Goal: Task Accomplishment & Management: Use online tool/utility

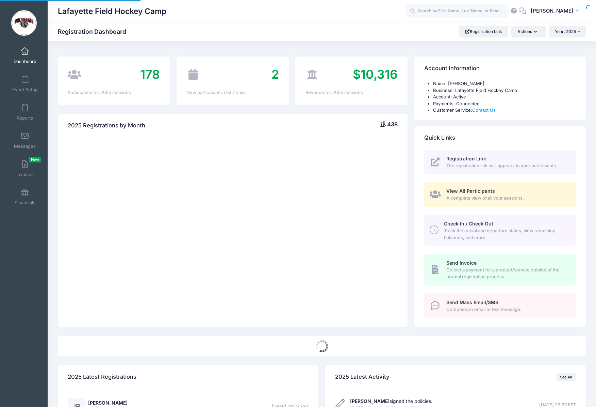
select select
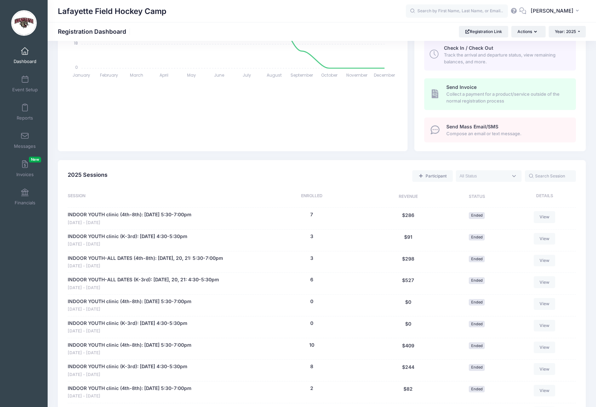
scroll to position [94, 0]
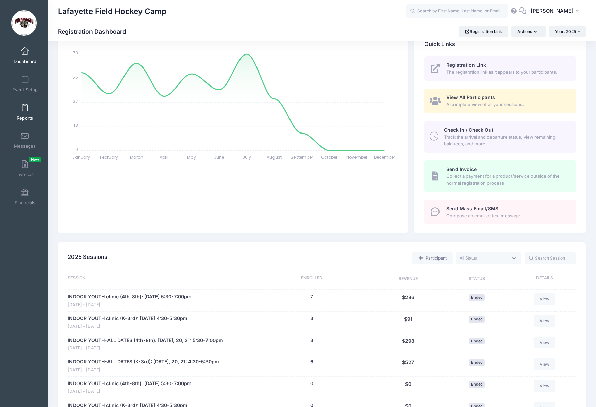
click at [25, 110] on span at bounding box center [25, 107] width 0 height 7
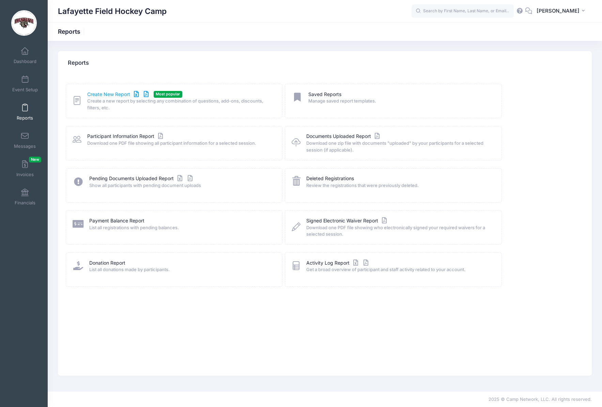
click at [102, 94] on link "Create New Report" at bounding box center [118, 94] width 63 height 7
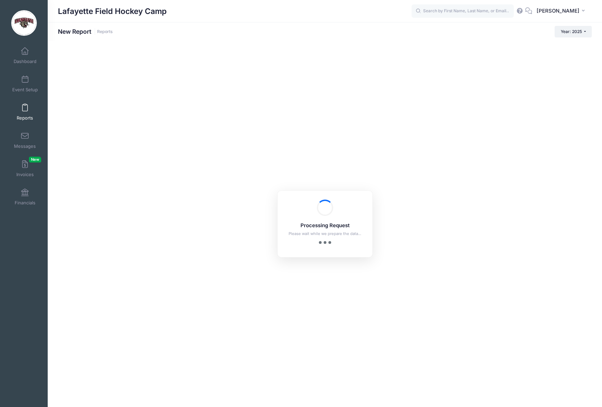
checkbox input "true"
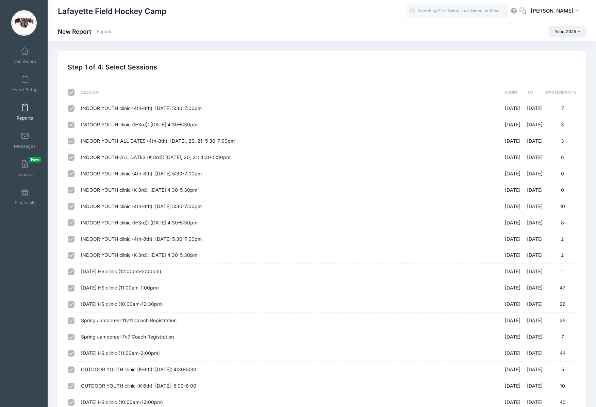
drag, startPoint x: 69, startPoint y: 92, endPoint x: 78, endPoint y: 97, distance: 10.5
click at [69, 92] on input "checkbox" at bounding box center [71, 92] width 7 height 7
checkbox input "false"
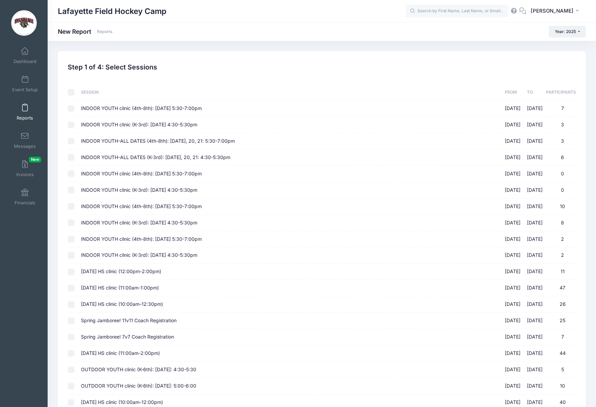
checkbox input "false"
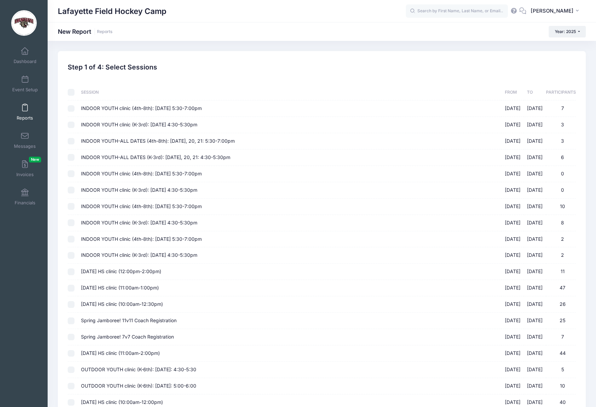
checkbox input "false"
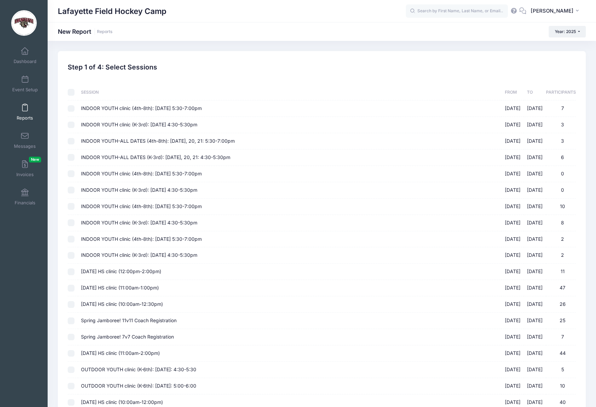
checkbox input "false"
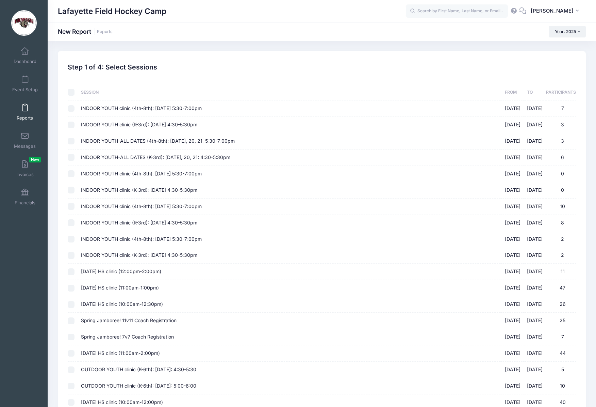
checkbox input "false"
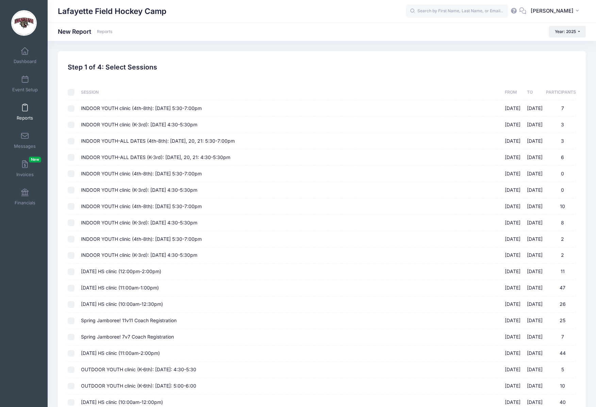
checkbox input "false"
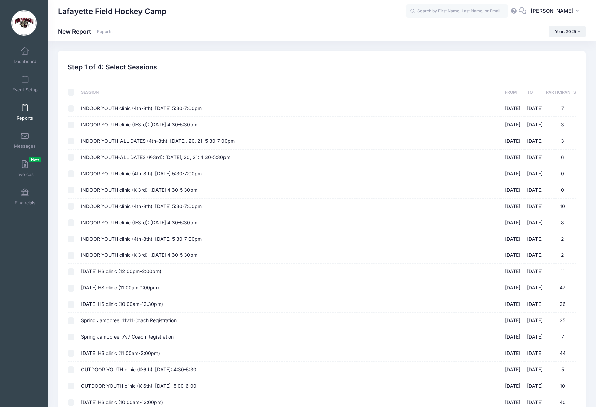
checkbox input "false"
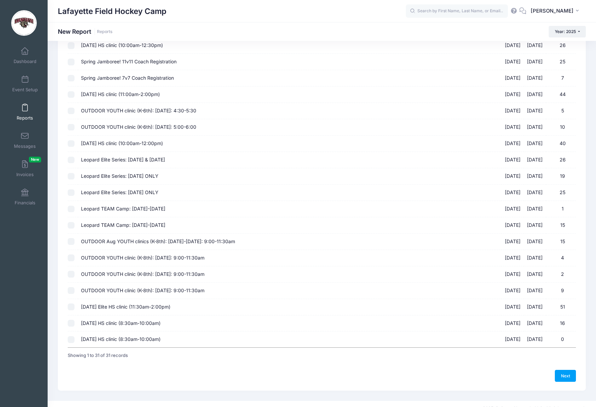
scroll to position [268, 0]
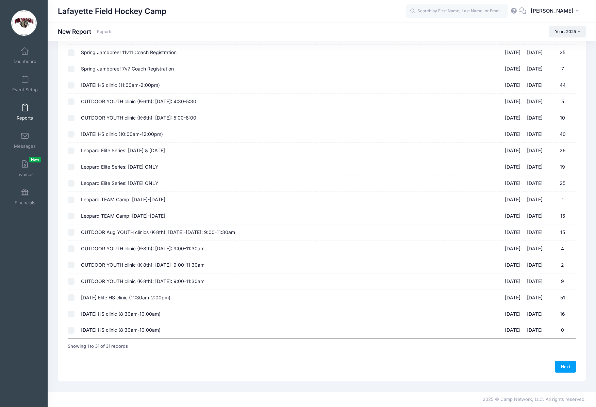
drag, startPoint x: 70, startPoint y: 314, endPoint x: 133, endPoint y: 321, distance: 63.1
click at [70, 314] on input "Sept 14th HS clinic (8:30am-10:00am) 09/14/2025 - 09/14/2025 16" at bounding box center [71, 313] width 7 height 7
checkbox input "true"
click at [565, 367] on link "Next" at bounding box center [565, 367] width 21 height 12
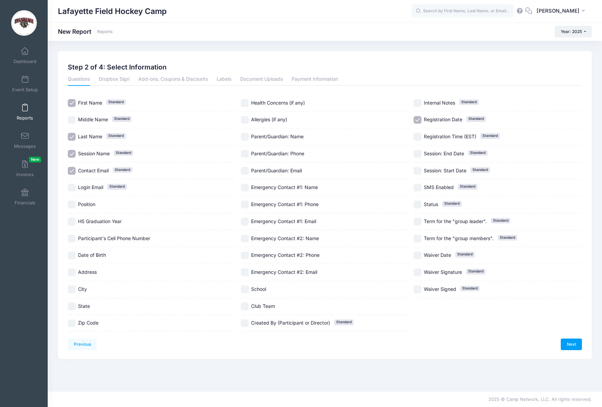
drag, startPoint x: 70, startPoint y: 206, endPoint x: 71, endPoint y: 209, distance: 3.6
click at [70, 206] on input "Position" at bounding box center [72, 205] width 8 height 8
checkbox input "true"
drag, startPoint x: 73, startPoint y: 223, endPoint x: 74, endPoint y: 236, distance: 13.3
click at [73, 223] on input "HS Graduation Year" at bounding box center [72, 222] width 8 height 8
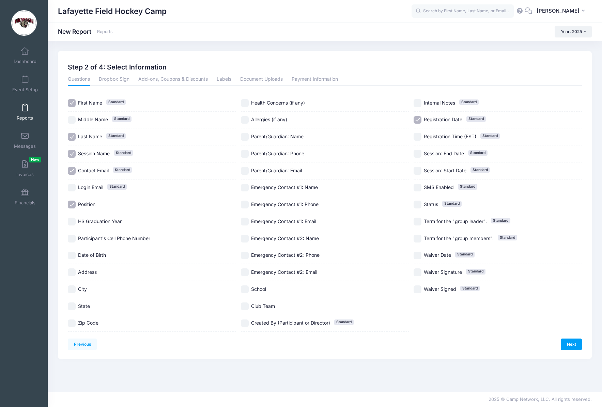
checkbox input "true"
drag, startPoint x: 73, startPoint y: 307, endPoint x: 84, endPoint y: 306, distance: 11.3
click at [73, 307] on input "State" at bounding box center [72, 306] width 8 height 8
checkbox input "true"
drag, startPoint x: 244, startPoint y: 289, endPoint x: 246, endPoint y: 301, distance: 11.7
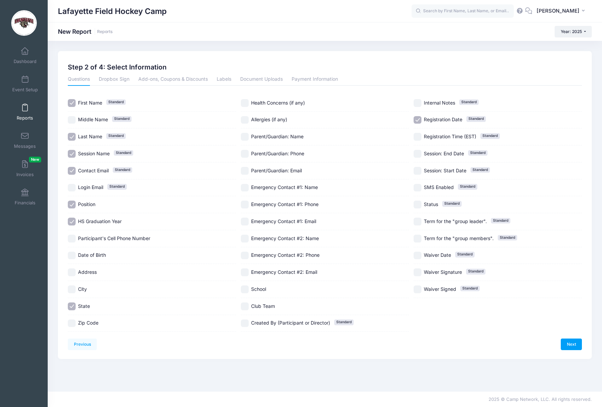
click at [244, 290] on input "School" at bounding box center [245, 289] width 8 height 8
checkbox input "true"
drag, startPoint x: 247, startPoint y: 306, endPoint x: 301, endPoint y: 307, distance: 53.8
click at [247, 306] on input "Club Team" at bounding box center [245, 306] width 8 height 8
checkbox input "true"
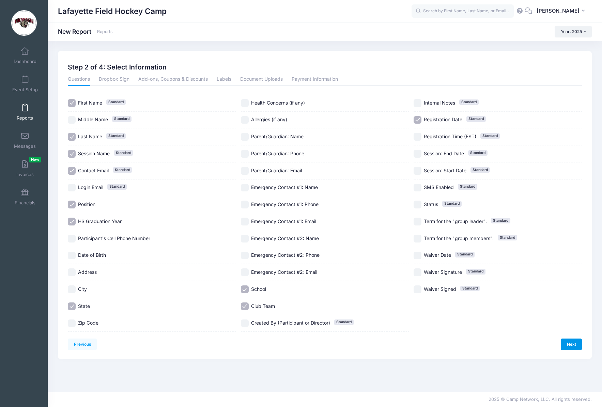
click at [572, 345] on link "Next" at bounding box center [570, 344] width 21 height 12
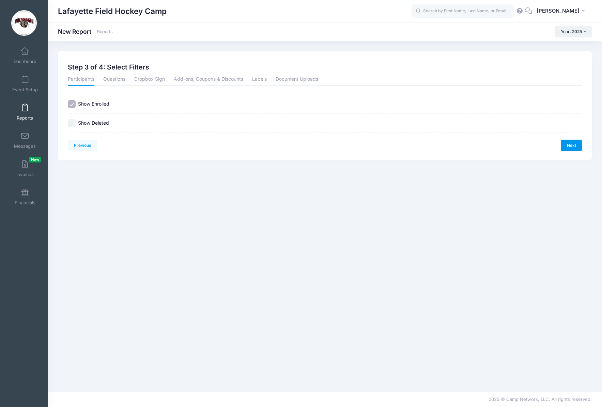
click at [570, 143] on link "Next" at bounding box center [570, 146] width 21 height 12
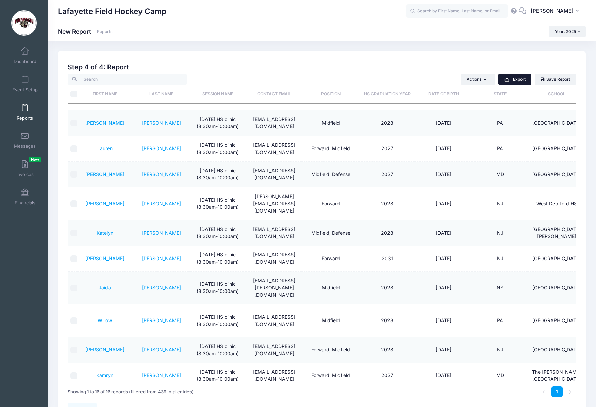
click at [517, 78] on button "Export" at bounding box center [515, 80] width 33 height 12
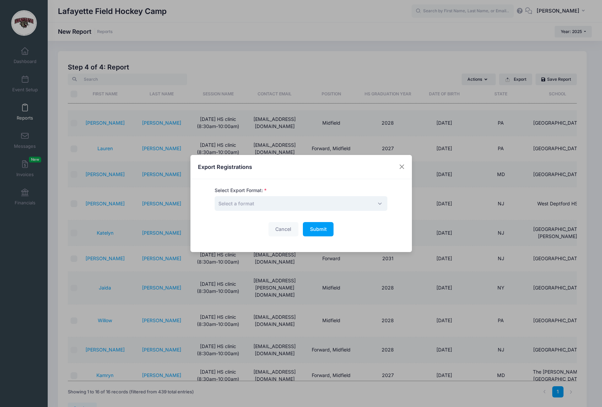
click at [268, 204] on span "Select a format" at bounding box center [300, 203] width 173 height 15
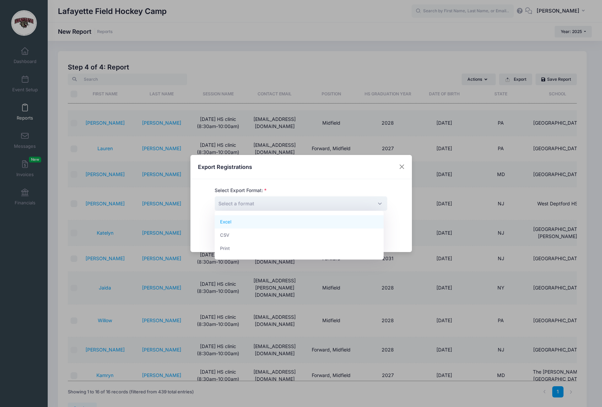
drag, startPoint x: 270, startPoint y: 222, endPoint x: 282, endPoint y: 226, distance: 12.1
select select "excel"
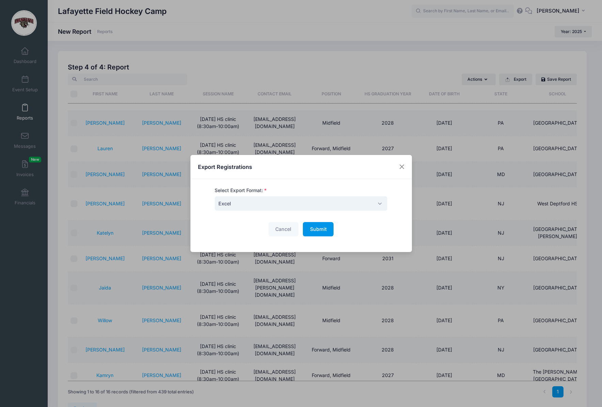
click at [318, 229] on span "Submit" at bounding box center [318, 229] width 17 height 6
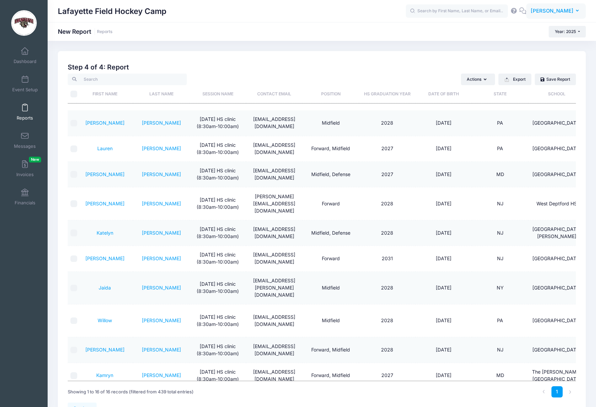
click at [577, 11] on icon "button" at bounding box center [578, 11] width 5 height 0
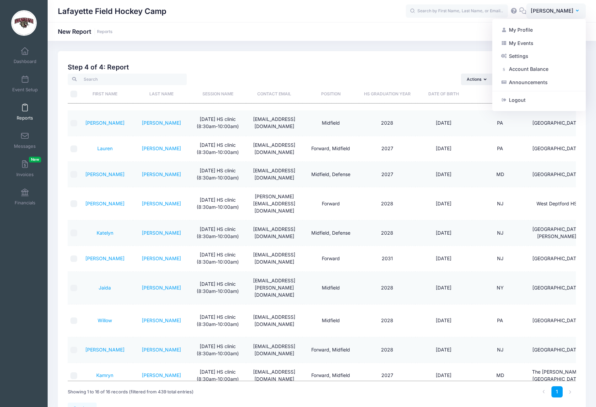
drag, startPoint x: 531, startPoint y: 102, endPoint x: 531, endPoint y: 52, distance: 50.7
click at [531, 102] on link "Logout" at bounding box center [539, 100] width 83 height 13
